Goal: Find specific page/section: Find specific page/section

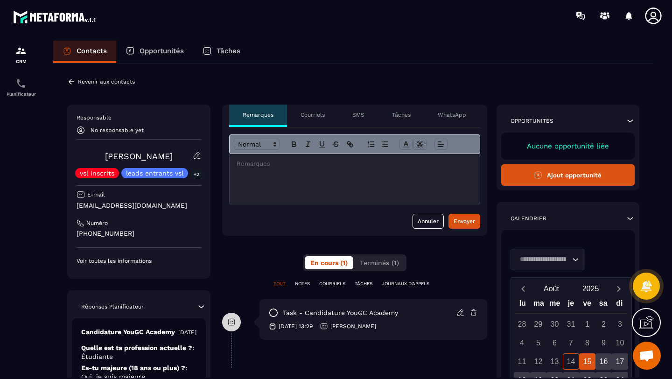
click at [629, 118] on icon at bounding box center [630, 120] width 9 height 9
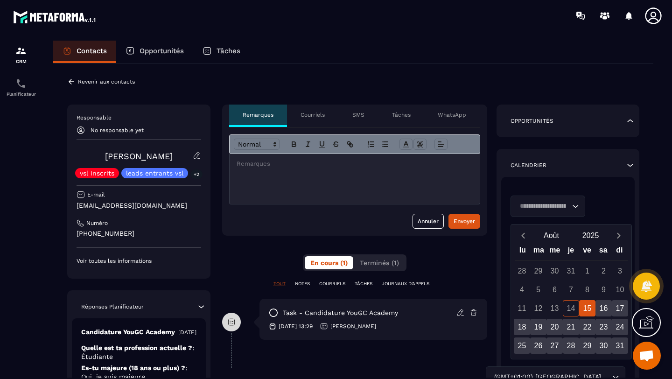
click at [629, 118] on icon at bounding box center [630, 120] width 9 height 9
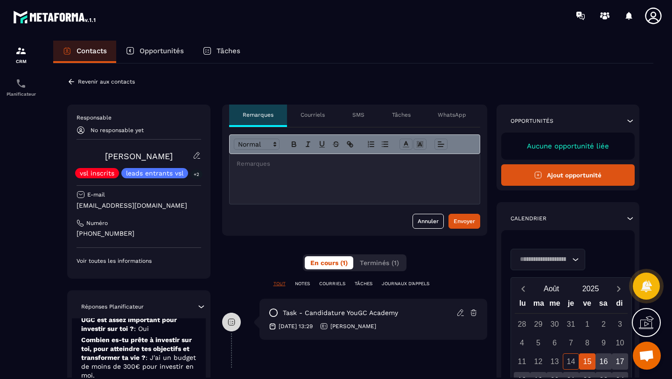
scroll to position [208, 0]
click at [70, 84] on icon at bounding box center [71, 82] width 8 height 8
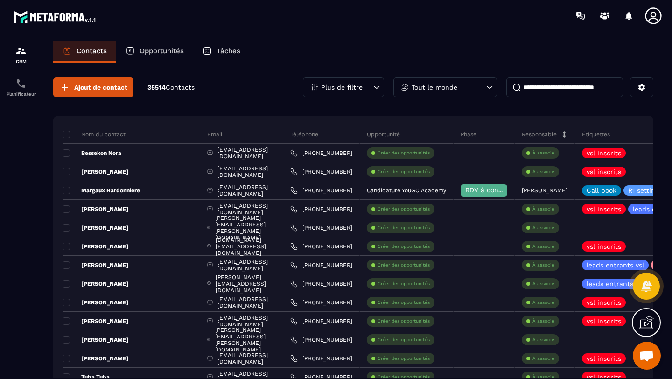
click at [162, 49] on p "Opportunités" at bounding box center [162, 51] width 44 height 8
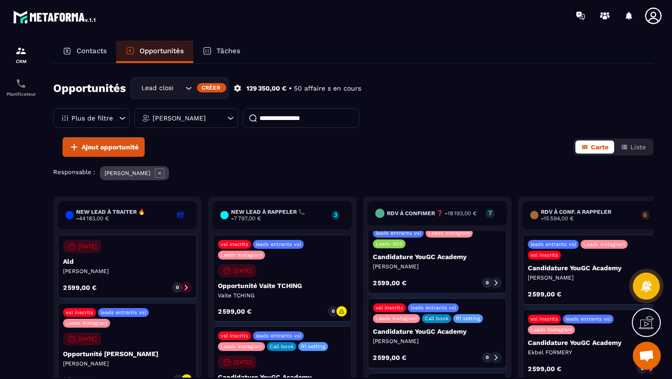
scroll to position [72, 0]
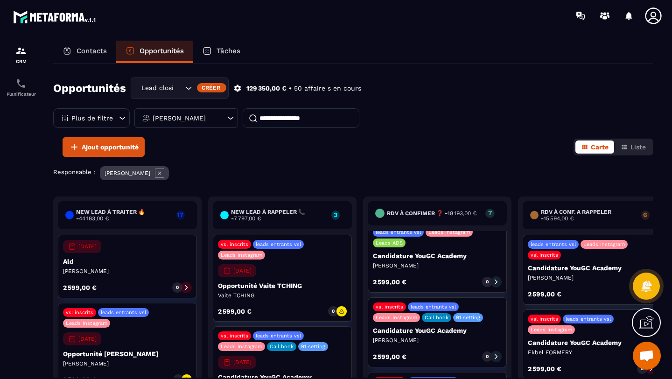
click at [442, 276] on div "2 599,00 € 0" at bounding box center [437, 281] width 129 height 11
click at [396, 262] on p "[PERSON_NAME]" at bounding box center [437, 265] width 129 height 7
click at [494, 280] on icon at bounding box center [496, 282] width 7 height 7
